Goal: Task Accomplishment & Management: Use online tool/utility

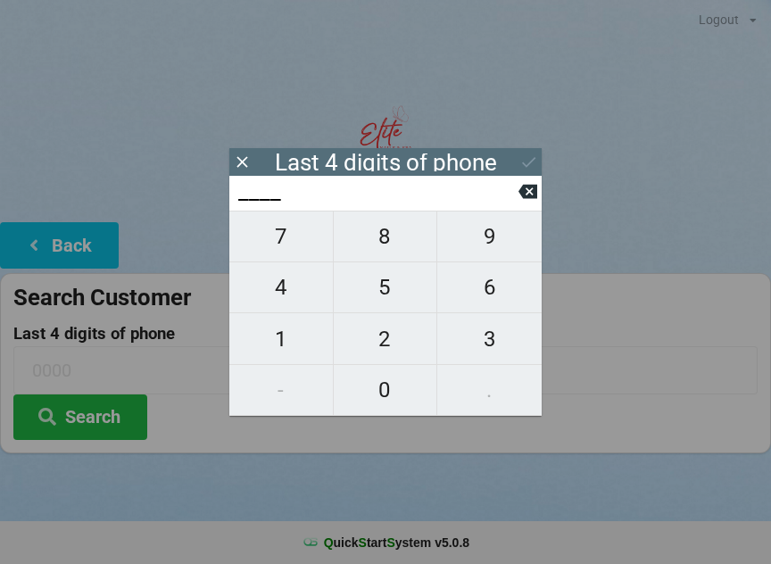
click at [289, 293] on span "4" at bounding box center [281, 287] width 104 height 37
type input "4___"
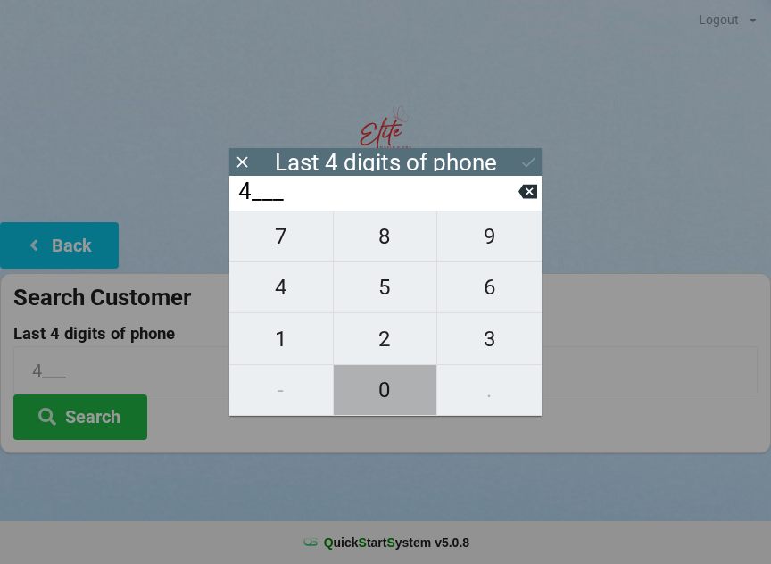
click at [400, 399] on span "0" at bounding box center [386, 389] width 104 height 37
type input "40__"
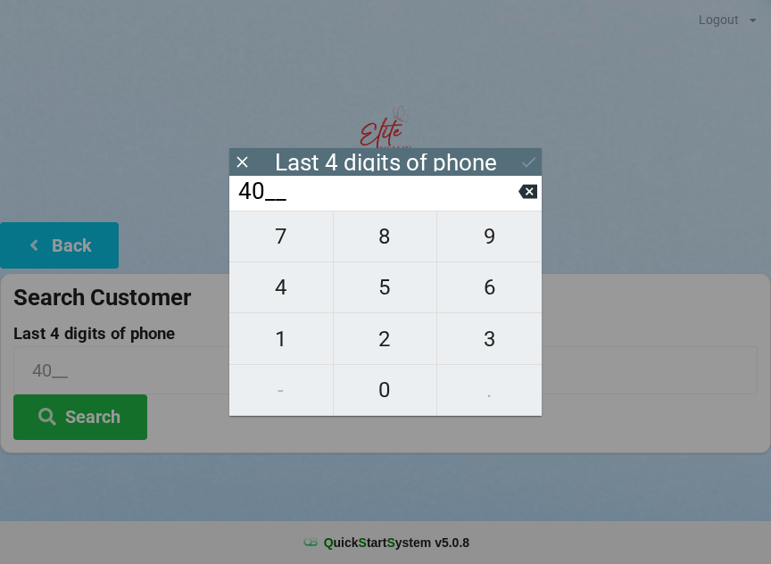
click at [303, 242] on span "7" at bounding box center [281, 236] width 104 height 37
type input "407_"
click at [391, 352] on span "2" at bounding box center [386, 338] width 104 height 37
type input "4072"
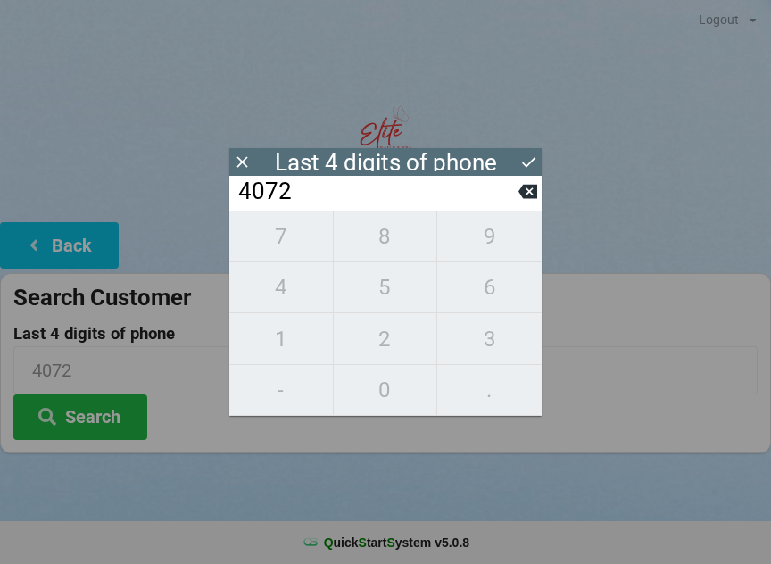
click at [526, 196] on icon at bounding box center [527, 192] width 19 height 14
click at [528, 192] on icon at bounding box center [527, 192] width 19 height 14
click at [521, 199] on icon at bounding box center [527, 192] width 19 height 14
click at [524, 199] on icon at bounding box center [527, 192] width 19 height 14
type input "____"
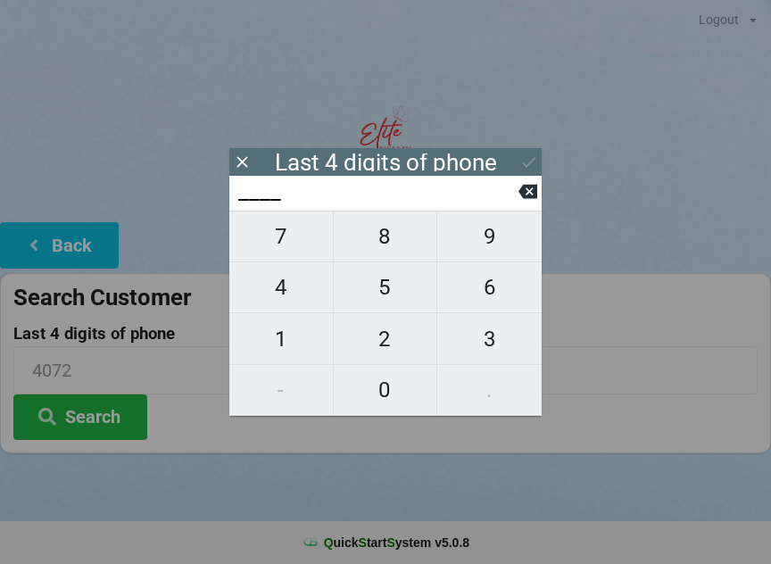
click at [402, 348] on span "2" at bounding box center [386, 338] width 104 height 37
type input "2___"
click at [294, 350] on span "1" at bounding box center [281, 338] width 104 height 37
type input "21__"
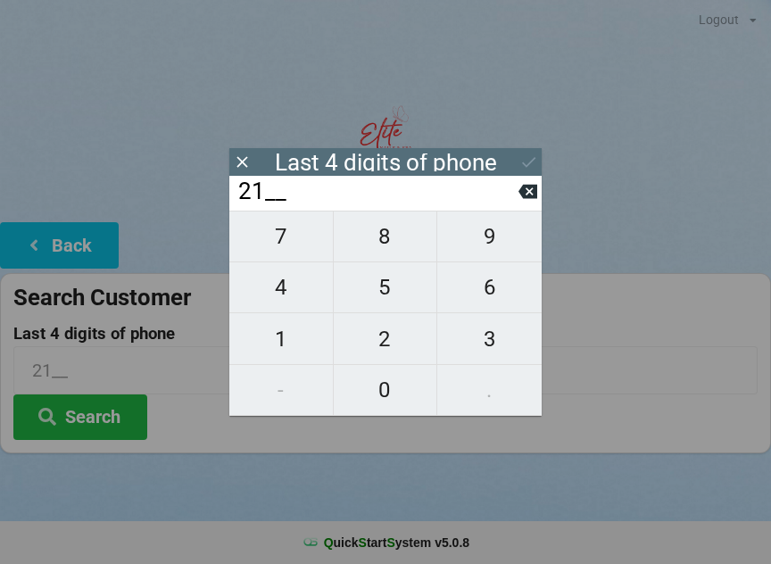
click at [530, 196] on icon at bounding box center [527, 191] width 19 height 19
type input "2___"
click at [302, 236] on span "7" at bounding box center [281, 236] width 104 height 37
type input "27__"
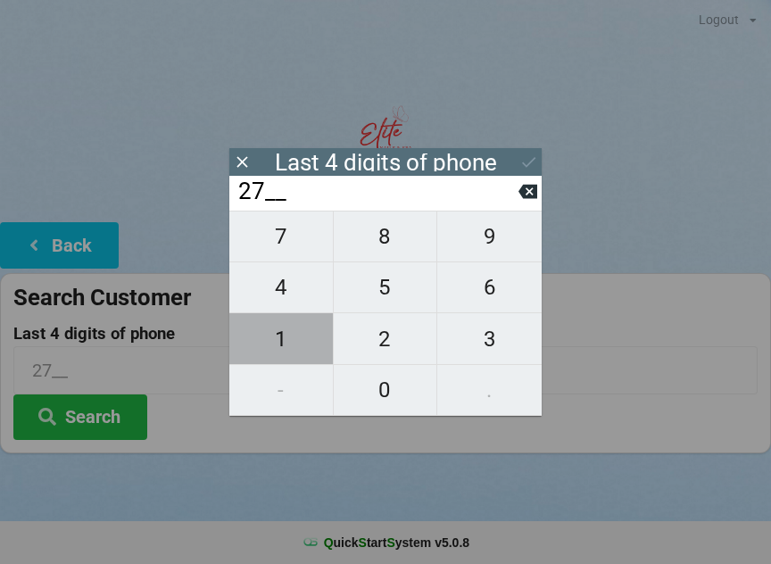
click at [293, 352] on span "1" at bounding box center [281, 338] width 104 height 37
type input "271_"
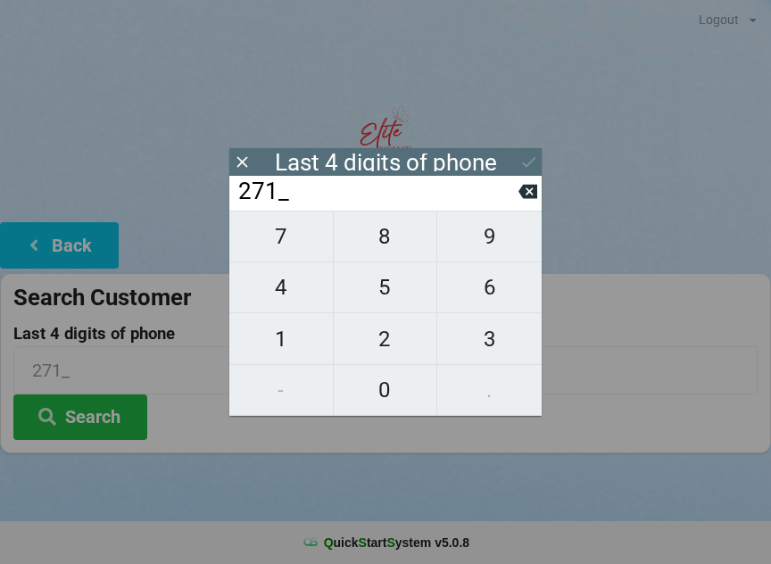
click at [306, 289] on span "4" at bounding box center [281, 287] width 104 height 37
type input "2714"
click at [527, 165] on icon at bounding box center [528, 162] width 13 height 11
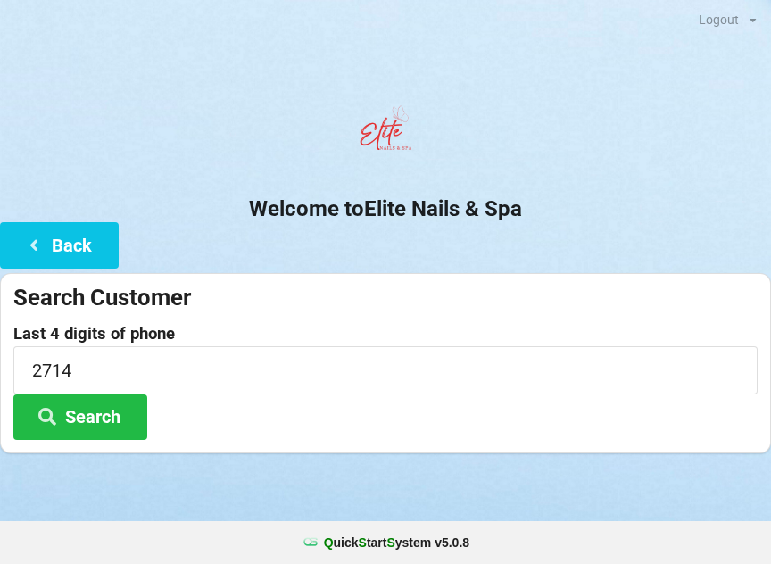
click at [105, 429] on button "Search" at bounding box center [80, 417] width 134 height 46
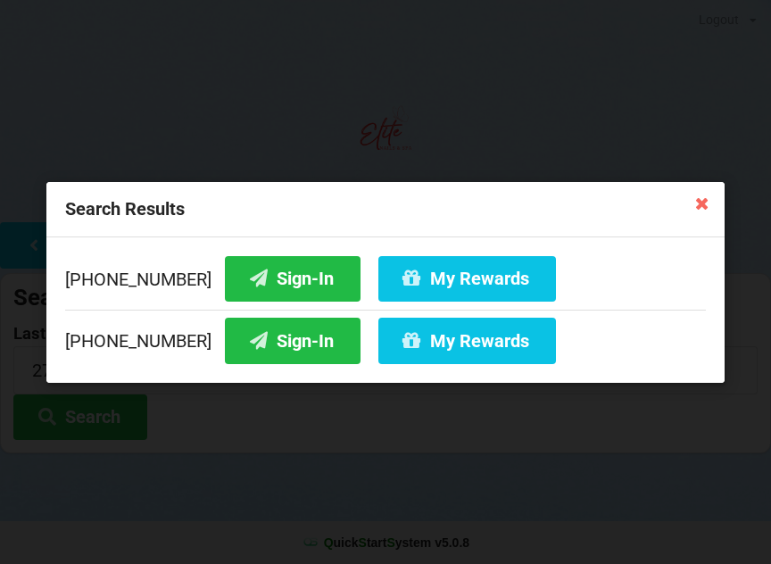
click at [439, 287] on button "My Rewards" at bounding box center [467, 278] width 178 height 46
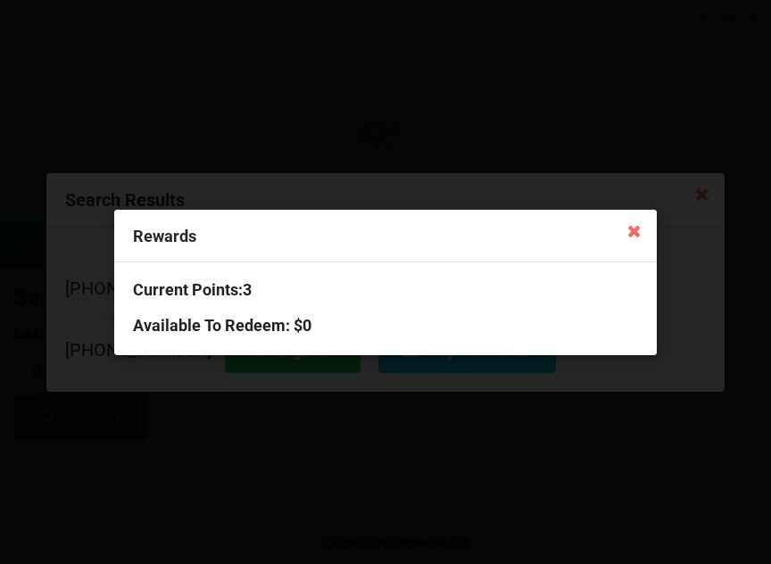
click at [379, 439] on div "Rewards Current Points: 3 Available To Redeem : $0" at bounding box center [385, 282] width 771 height 564
click at [632, 228] on icon at bounding box center [633, 230] width 29 height 29
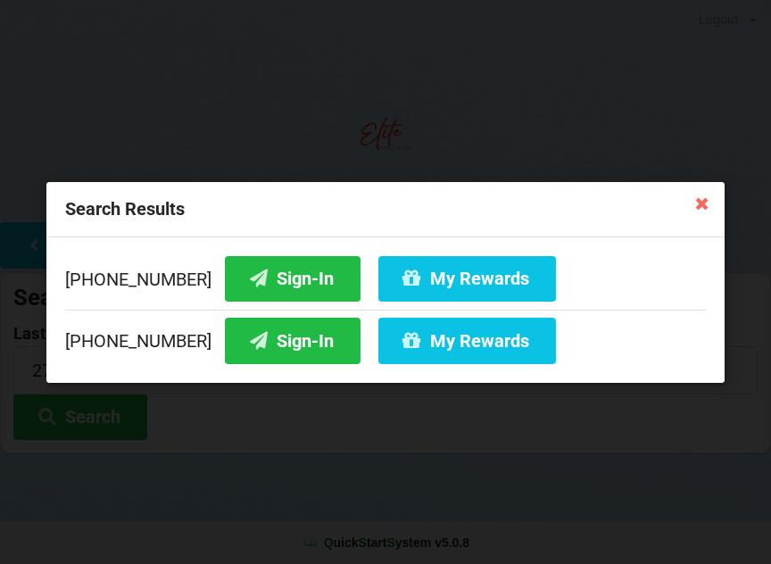
click at [278, 271] on button "Sign-In" at bounding box center [293, 278] width 136 height 46
